Goal: Navigation & Orientation: Find specific page/section

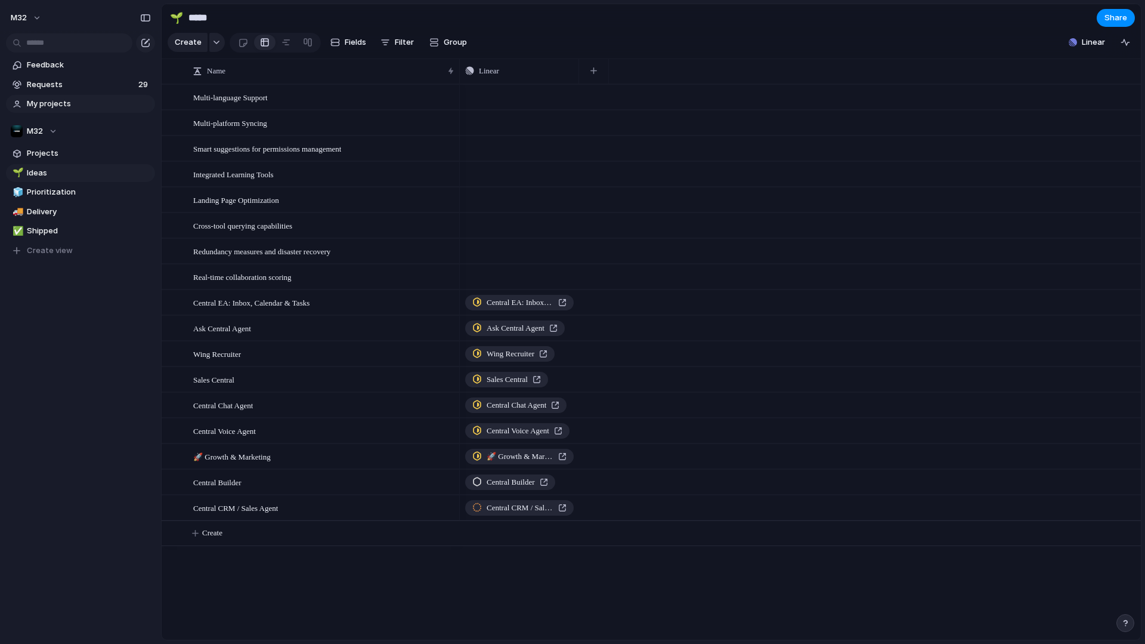
click at [65, 101] on span "My projects" at bounding box center [89, 104] width 124 height 12
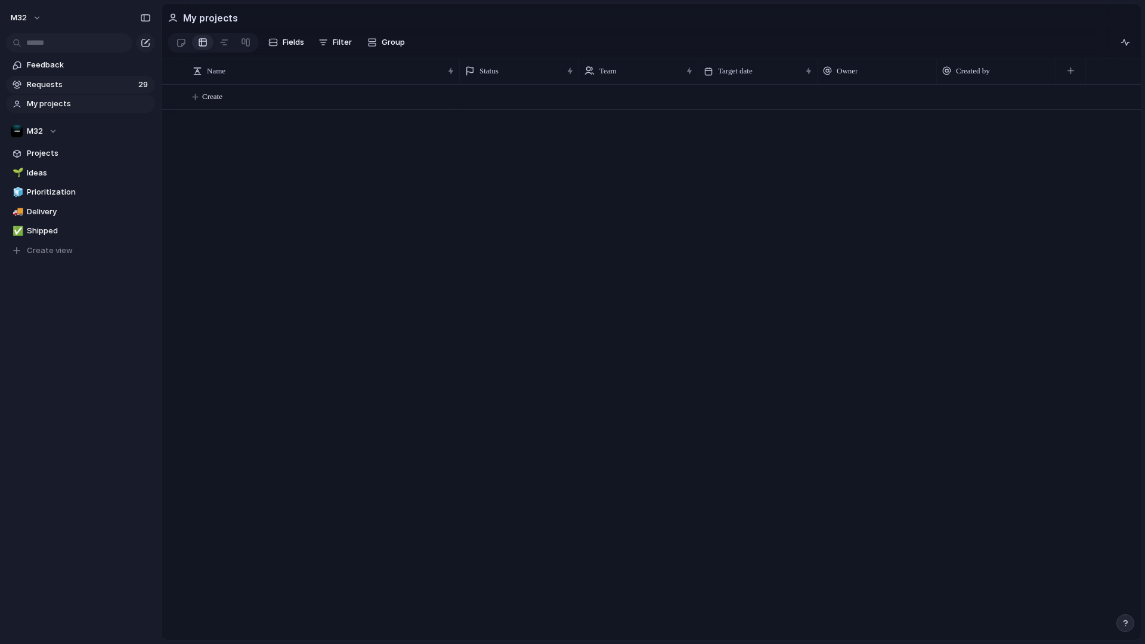
click at [78, 82] on span "Requests" at bounding box center [81, 85] width 108 height 12
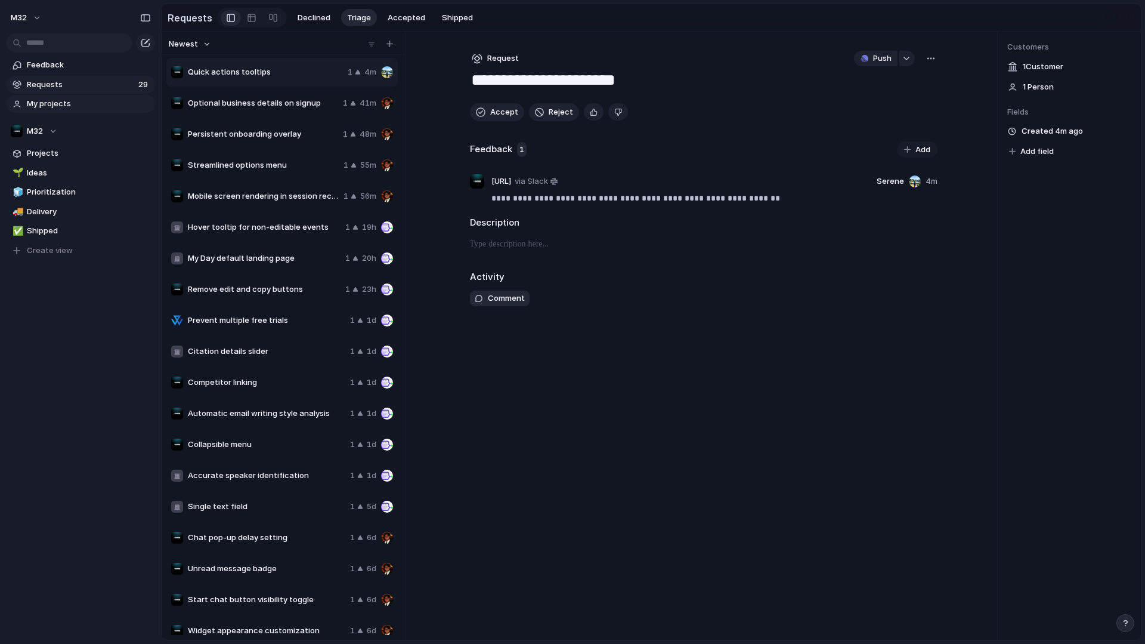
click at [55, 99] on span "My projects" at bounding box center [89, 104] width 124 height 12
